Goal: Information Seeking & Learning: Find specific page/section

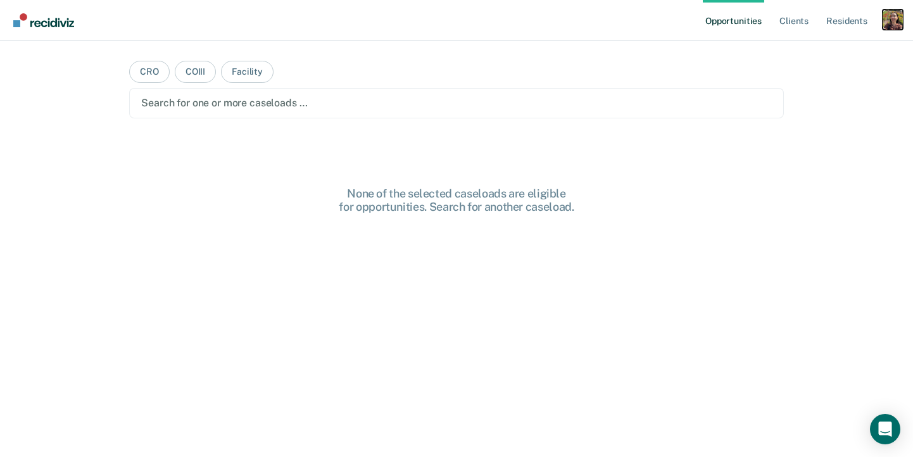
click at [891, 12] on div "Profile dropdown button" at bounding box center [892, 19] width 20 height 20
click at [811, 42] on div "Profile How it works Log Out" at bounding box center [841, 67] width 122 height 62
click at [808, 48] on link "Profile" at bounding box center [842, 51] width 102 height 11
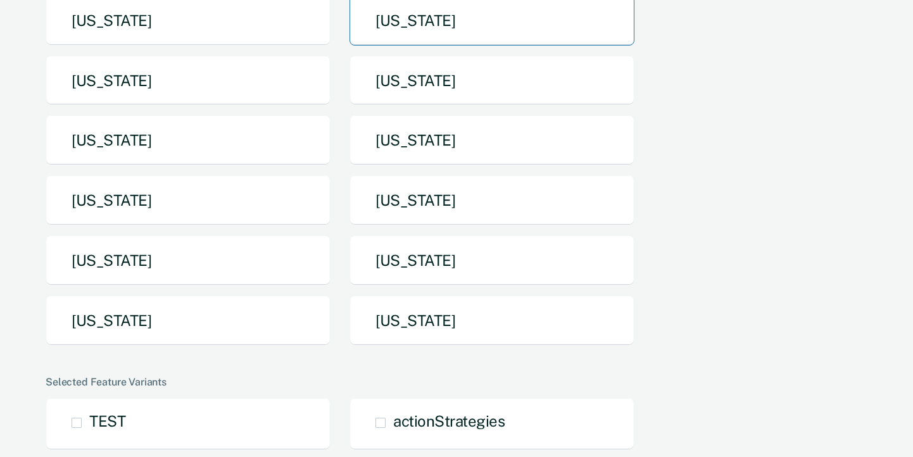
scroll to position [215, 0]
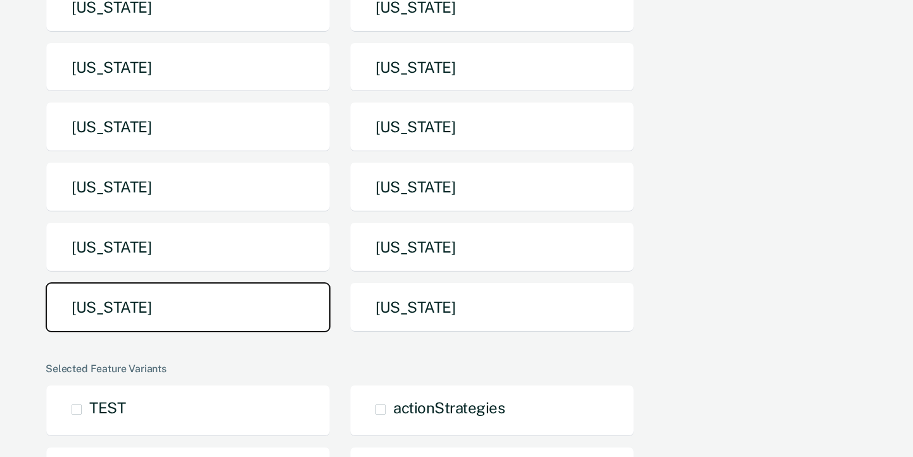
click at [211, 302] on button "[US_STATE]" at bounding box center [188, 307] width 285 height 50
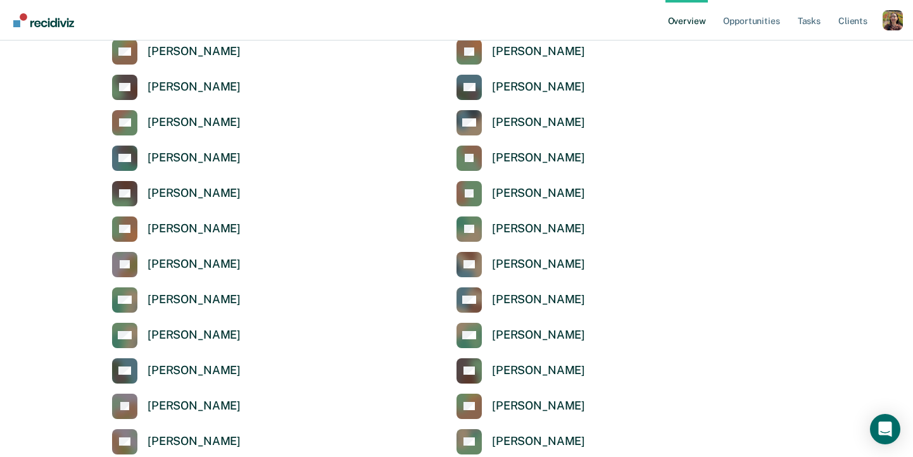
scroll to position [4302, 0]
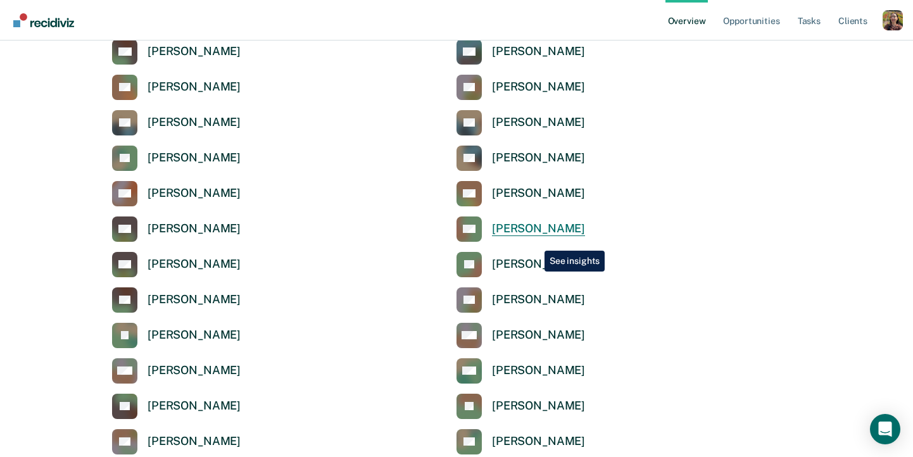
click at [534, 234] on div "[PERSON_NAME]" at bounding box center [538, 229] width 93 height 15
